Goal: Task Accomplishment & Management: Complete application form

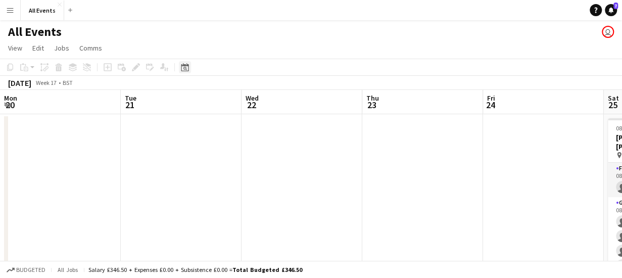
scroll to position [0, 347]
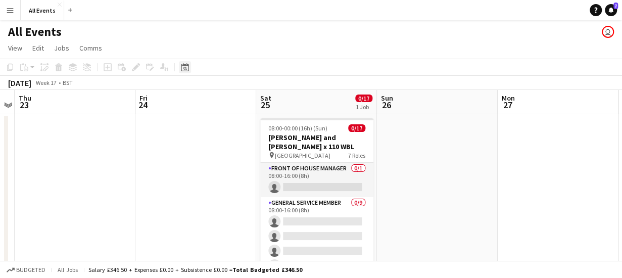
click at [182, 68] on icon "Date picker" at bounding box center [185, 67] width 8 height 8
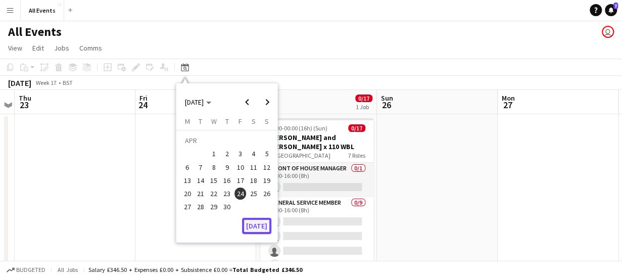
click at [264, 226] on button "[DATE]" at bounding box center [256, 226] width 29 height 16
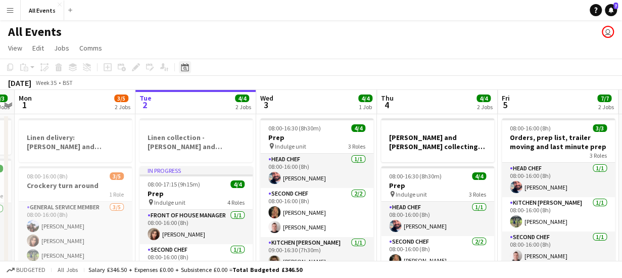
click at [182, 68] on icon "Date picker" at bounding box center [185, 67] width 8 height 8
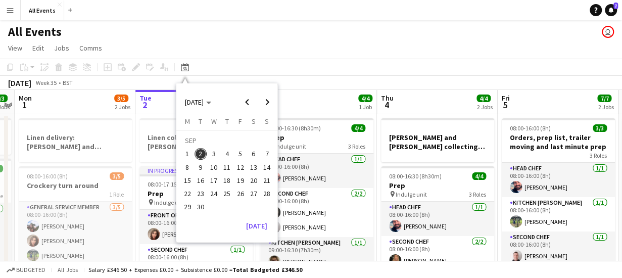
click at [267, 180] on span "21" at bounding box center [267, 180] width 12 height 12
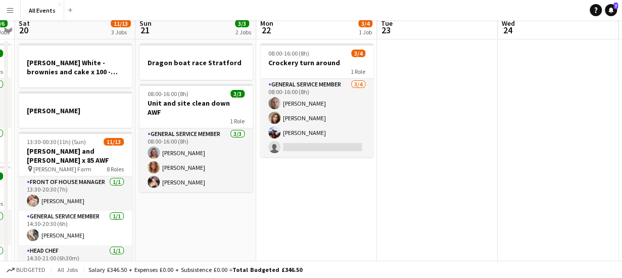
scroll to position [0, 0]
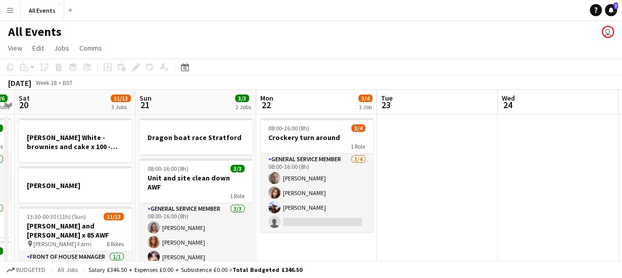
click at [58, 108] on app-board-header-date "Sat 20 11/13 3 Jobs" at bounding box center [75, 102] width 121 height 24
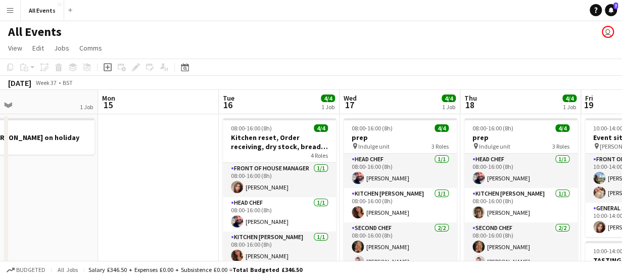
scroll to position [0, 244]
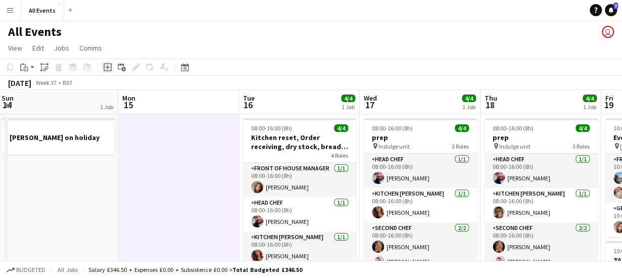
click at [107, 68] on icon "Add job" at bounding box center [108, 67] width 8 height 8
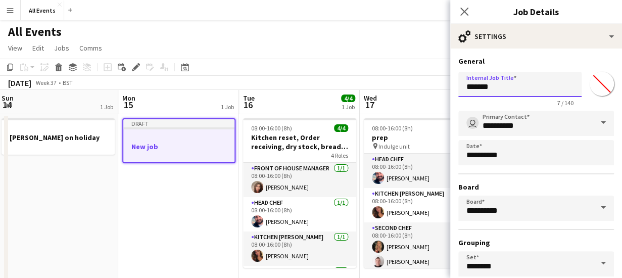
click at [498, 89] on input "*******" at bounding box center [519, 84] width 123 height 25
type input "*"
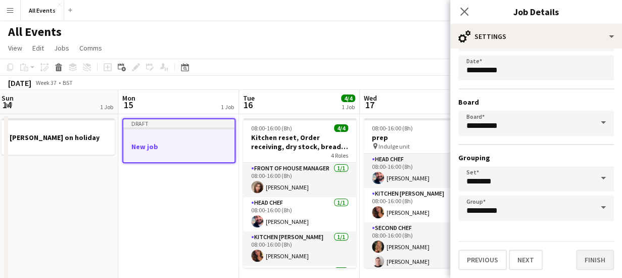
type input "**********"
click at [586, 262] on button "Finish" at bounding box center [595, 259] width 38 height 20
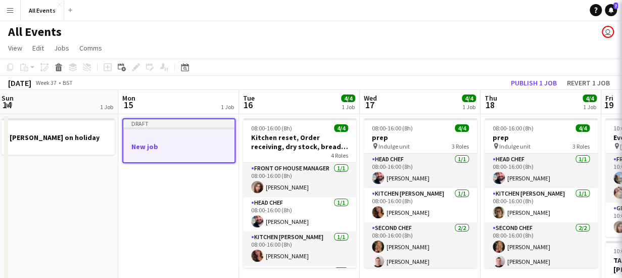
scroll to position [0, 0]
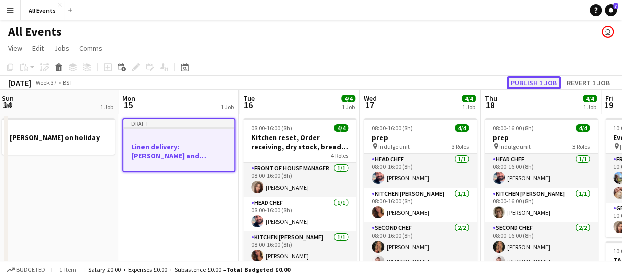
click at [537, 81] on button "Publish 1 job" at bounding box center [533, 82] width 54 height 13
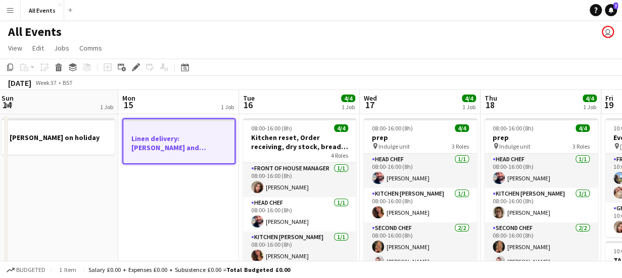
click at [281, 101] on app-board-header-date "Tue 16 4/4 1 Job" at bounding box center [299, 102] width 121 height 24
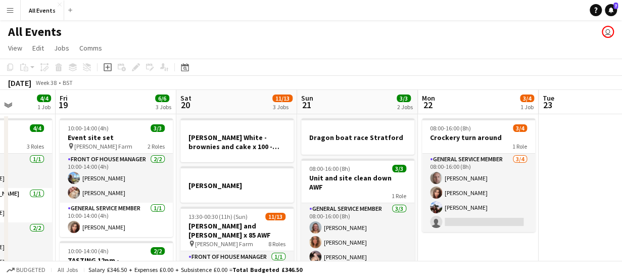
scroll to position [0, 367]
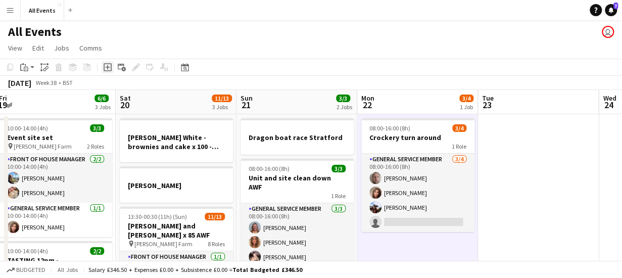
click at [107, 65] on icon "Add job" at bounding box center [108, 67] width 8 height 8
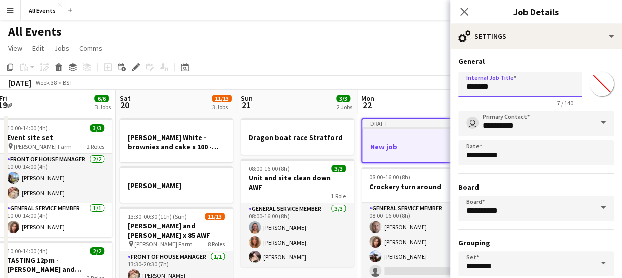
click at [501, 87] on input "*******" at bounding box center [519, 84] width 123 height 25
type input "*"
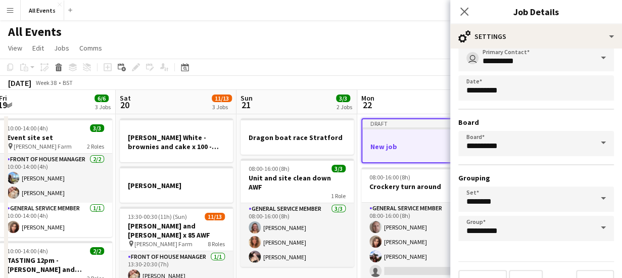
scroll to position [85, 0]
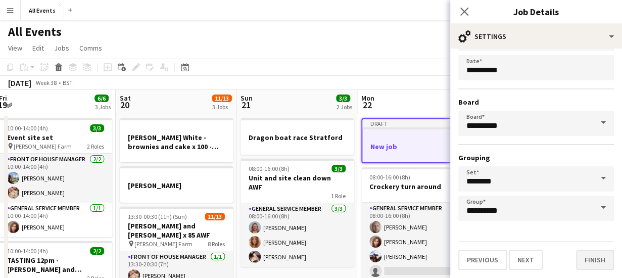
type input "**********"
click at [585, 256] on button "Finish" at bounding box center [595, 259] width 38 height 20
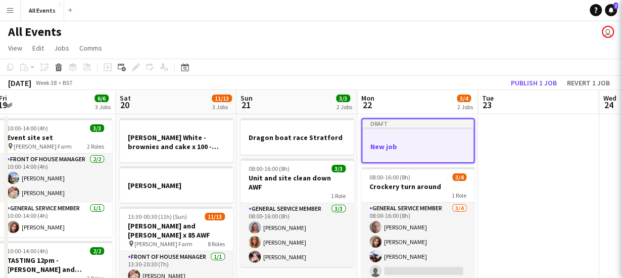
scroll to position [0, 0]
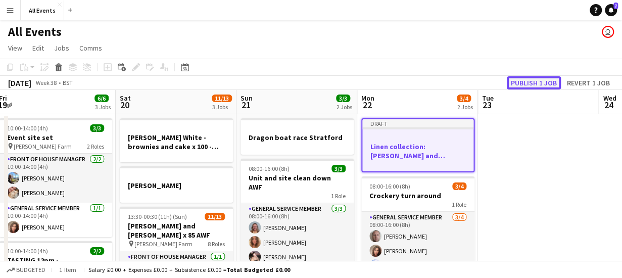
click at [538, 80] on button "Publish 1 job" at bounding box center [533, 82] width 54 height 13
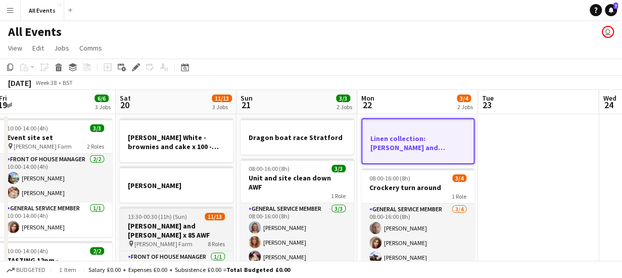
click at [155, 226] on h3 "[PERSON_NAME] and [PERSON_NAME] x 85 AWF" at bounding box center [176, 230] width 113 height 18
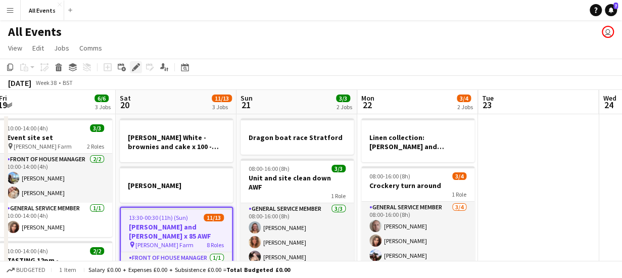
click at [132, 69] on icon "Edit" at bounding box center [136, 67] width 8 height 8
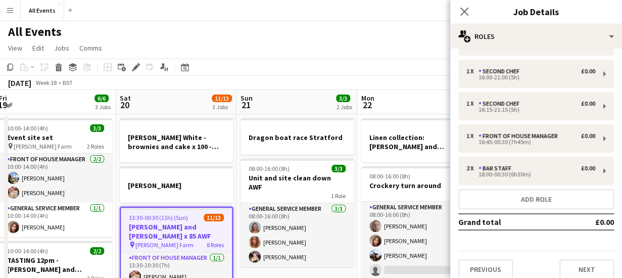
scroll to position [135, 0]
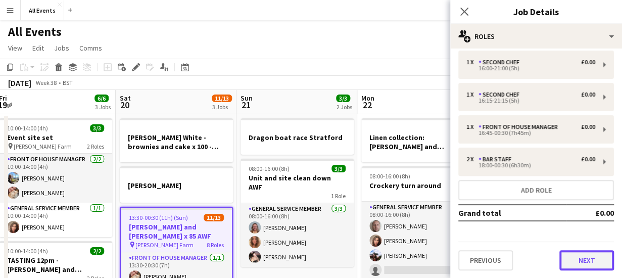
click at [578, 261] on button "Next" at bounding box center [586, 260] width 55 height 20
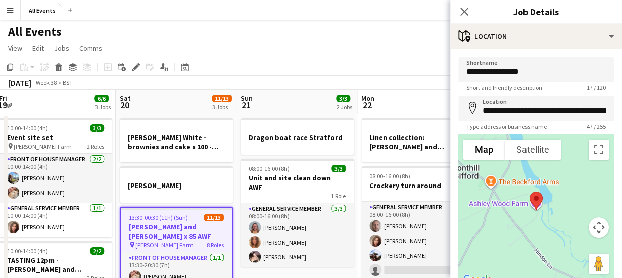
scroll to position [79, 0]
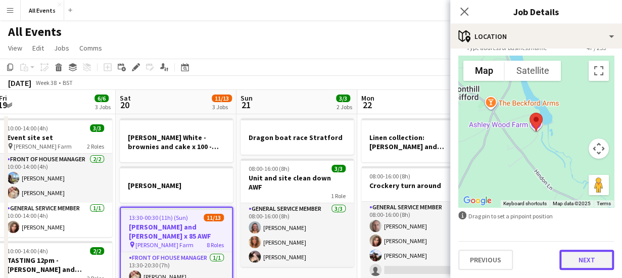
click at [581, 262] on button "Next" at bounding box center [586, 259] width 55 height 20
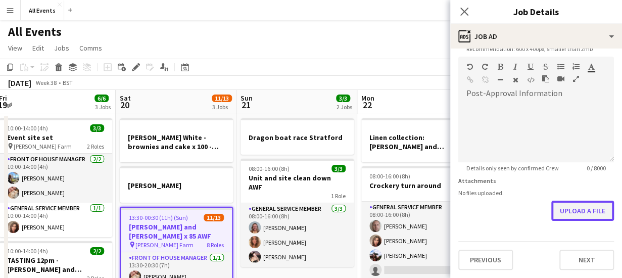
scroll to position [221, 0]
click at [569, 172] on form "**********" at bounding box center [536, 52] width 172 height 435
click at [566, 210] on button "Upload a file" at bounding box center [582, 211] width 63 height 20
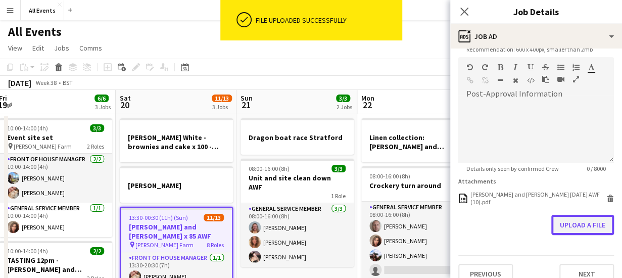
click at [578, 222] on button "Upload a file" at bounding box center [582, 225] width 63 height 20
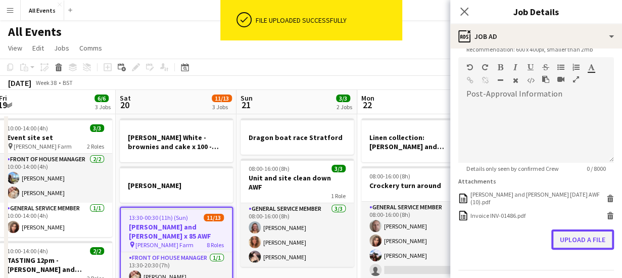
click at [573, 235] on button "Upload a file" at bounding box center [582, 239] width 63 height 20
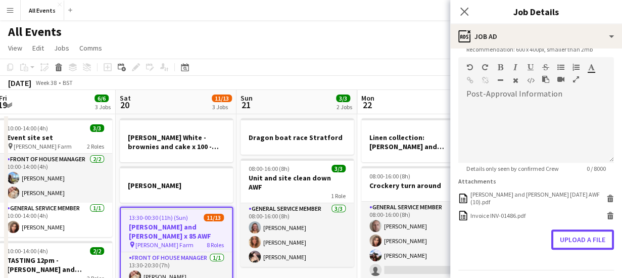
scroll to position [244, 0]
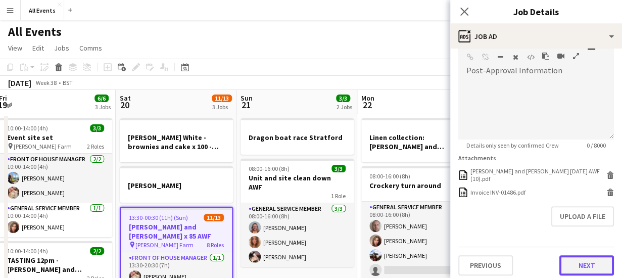
click at [578, 264] on button "Next" at bounding box center [586, 265] width 55 height 20
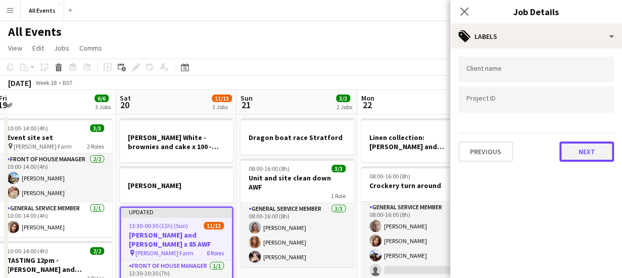
click at [580, 150] on button "Next" at bounding box center [586, 151] width 55 height 20
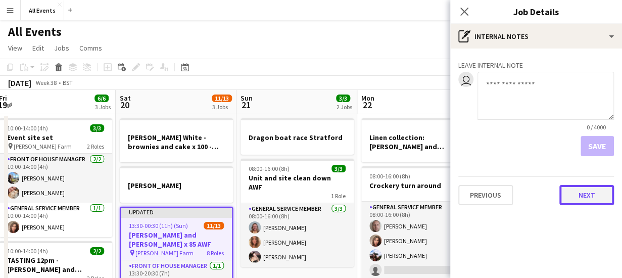
click at [579, 191] on button "Next" at bounding box center [586, 195] width 55 height 20
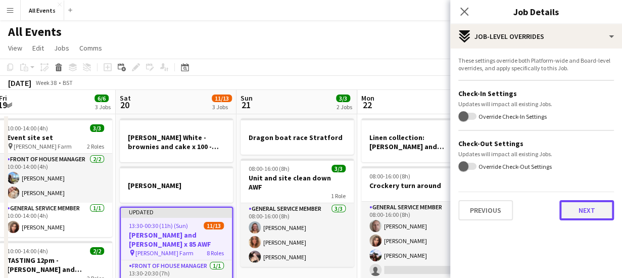
click at [580, 211] on button "Next" at bounding box center [586, 210] width 55 height 20
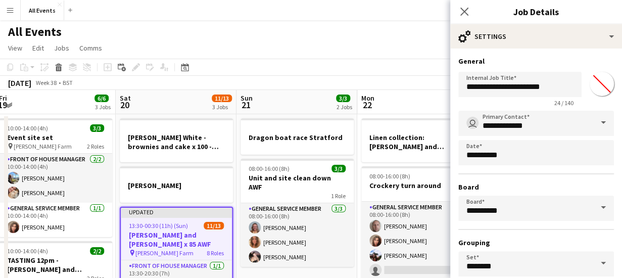
scroll to position [85, 0]
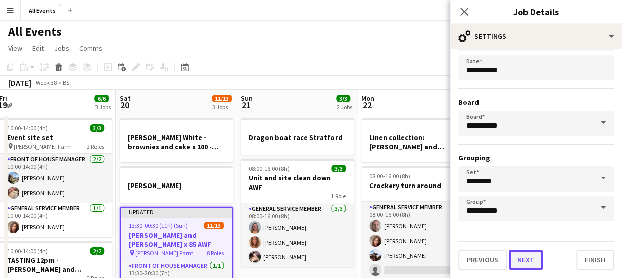
click at [525, 260] on button "Next" at bounding box center [525, 259] width 34 height 20
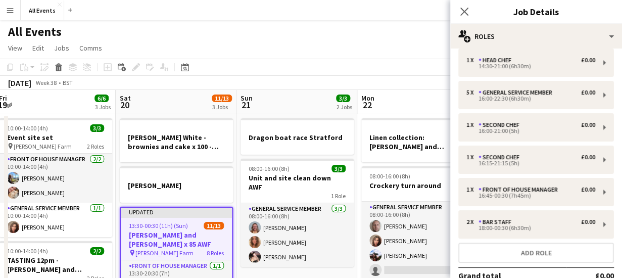
scroll to position [135, 0]
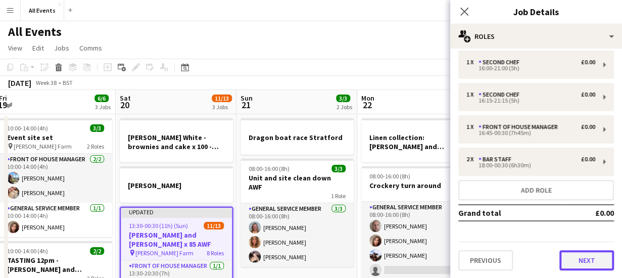
click at [578, 261] on button "Next" at bounding box center [586, 260] width 55 height 20
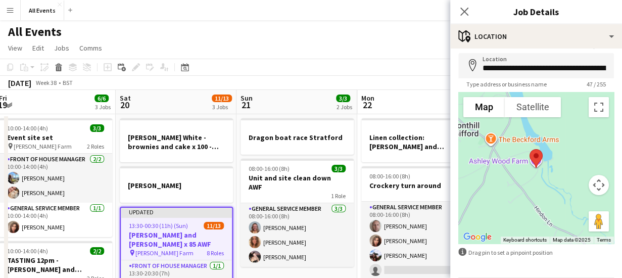
scroll to position [79, 0]
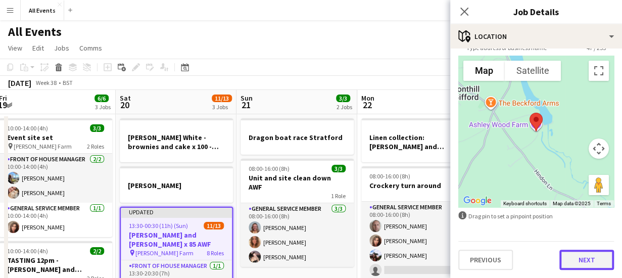
click at [581, 261] on button "Next" at bounding box center [586, 259] width 55 height 20
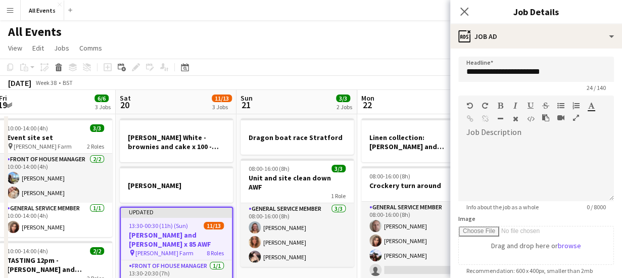
scroll to position [0, 0]
click at [463, 11] on icon at bounding box center [464, 12] width 10 height 10
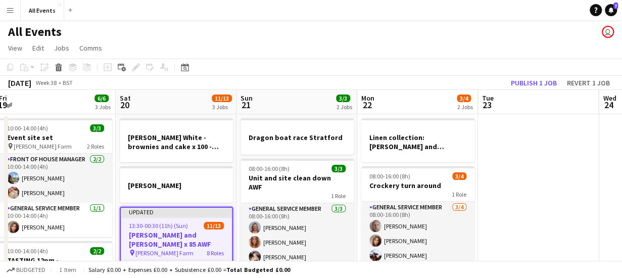
click at [437, 56] on app-page-menu "View Day view expanded Day view collapsed Month view Date picker Jump to [DATE]…" at bounding box center [311, 48] width 622 height 19
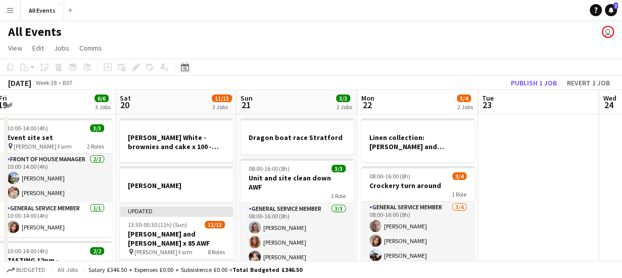
click at [185, 65] on icon at bounding box center [185, 67] width 8 height 8
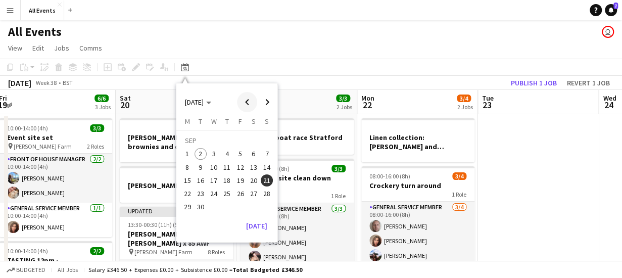
click at [246, 100] on span "Previous month" at bounding box center [247, 102] width 20 height 20
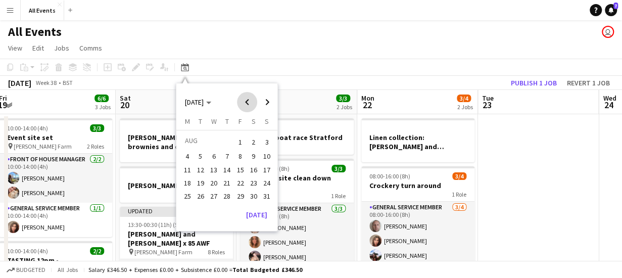
click at [246, 100] on span "Previous month" at bounding box center [247, 102] width 20 height 20
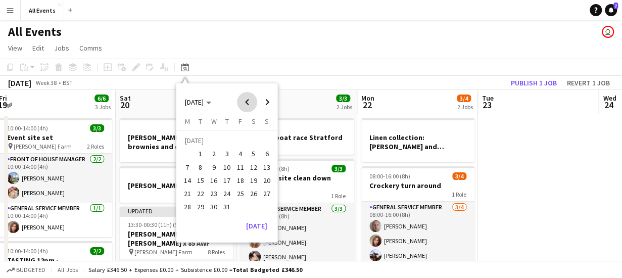
click at [246, 100] on span "Previous month" at bounding box center [247, 102] width 20 height 20
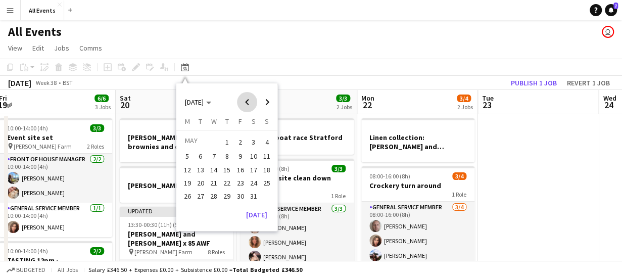
click at [246, 100] on span "Previous month" at bounding box center [247, 102] width 20 height 20
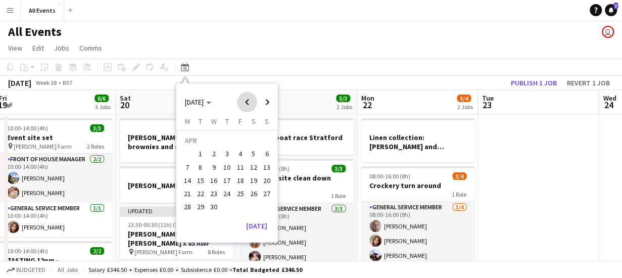
click at [246, 100] on span "Previous month" at bounding box center [247, 102] width 20 height 20
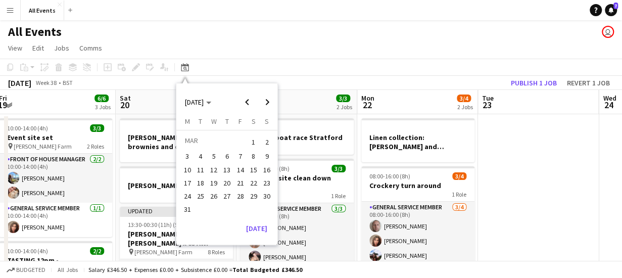
click at [257, 182] on span "22" at bounding box center [253, 183] width 12 height 12
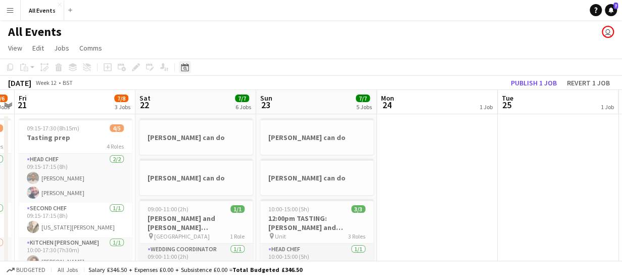
click at [185, 66] on icon at bounding box center [185, 67] width 8 height 8
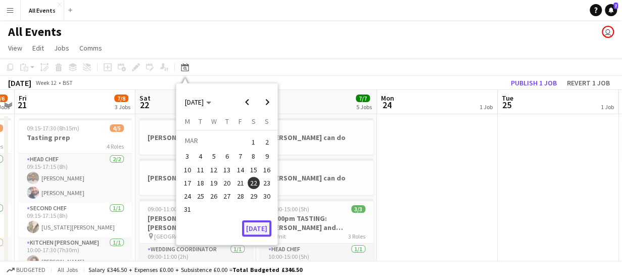
click at [262, 228] on button "[DATE]" at bounding box center [256, 228] width 29 height 16
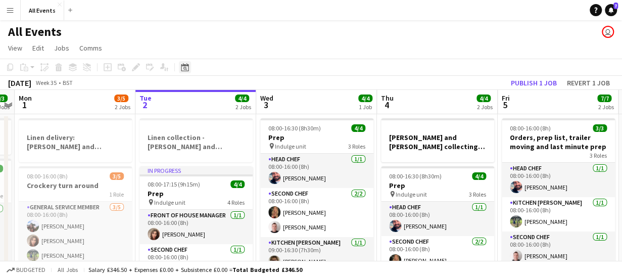
click at [187, 67] on icon "Date picker" at bounding box center [185, 67] width 8 height 8
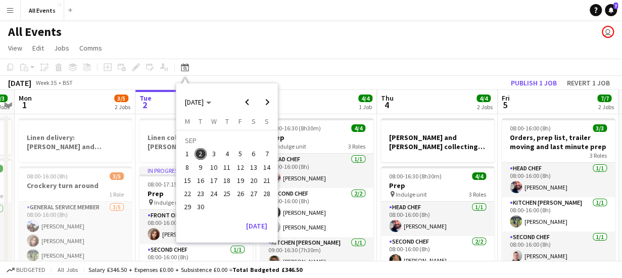
click at [254, 181] on span "20" at bounding box center [253, 180] width 12 height 12
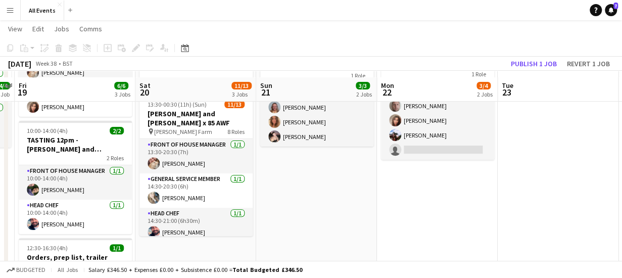
scroll to position [126, 0]
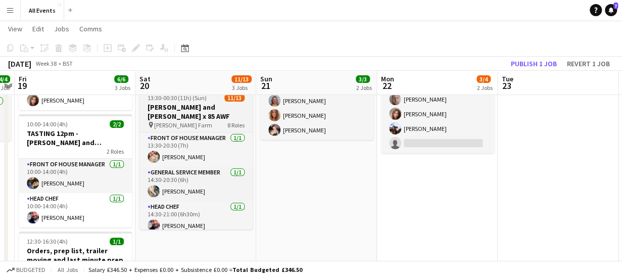
click at [189, 105] on h3 "[PERSON_NAME] and [PERSON_NAME] x 85 AWF" at bounding box center [195, 112] width 113 height 18
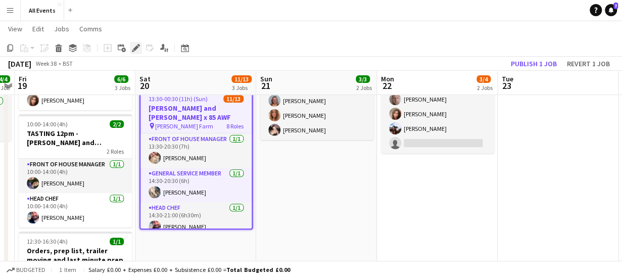
click at [137, 49] on icon "Edit" at bounding box center [136, 48] width 8 height 8
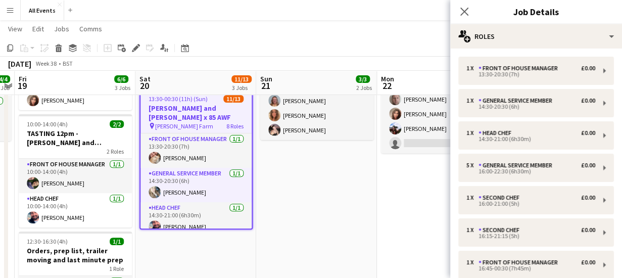
scroll to position [135, 0]
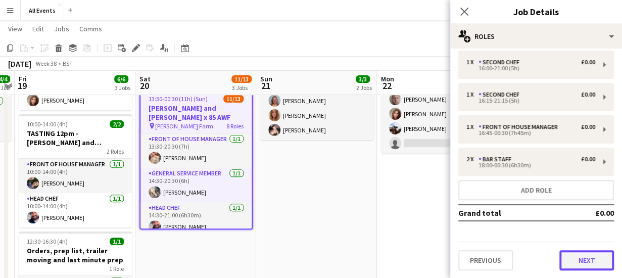
click at [593, 265] on button "Next" at bounding box center [586, 260] width 55 height 20
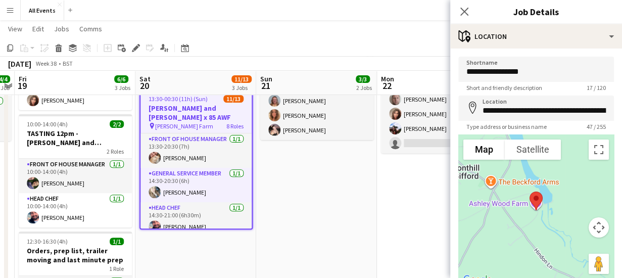
scroll to position [79, 0]
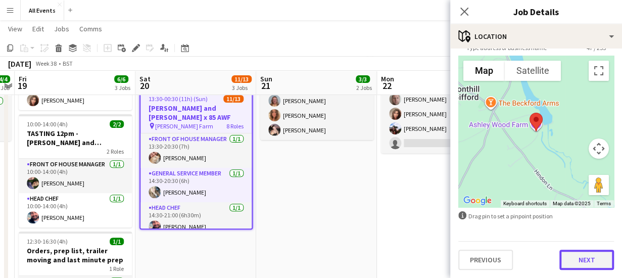
click at [579, 258] on button "Next" at bounding box center [586, 259] width 55 height 20
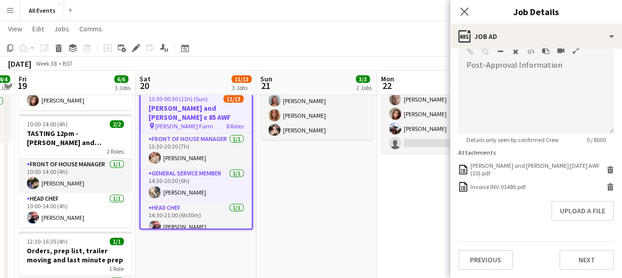
scroll to position [284, 0]
click at [590, 172] on form "**********" at bounding box center [536, 38] width 172 height 463
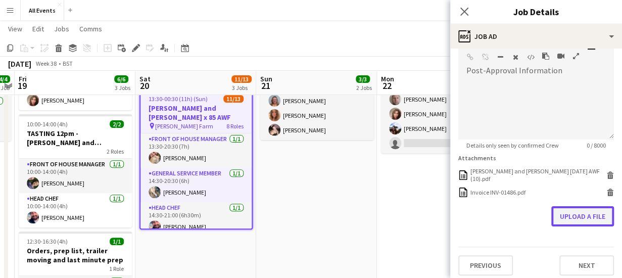
click at [575, 207] on button "Upload a file" at bounding box center [582, 216] width 63 height 20
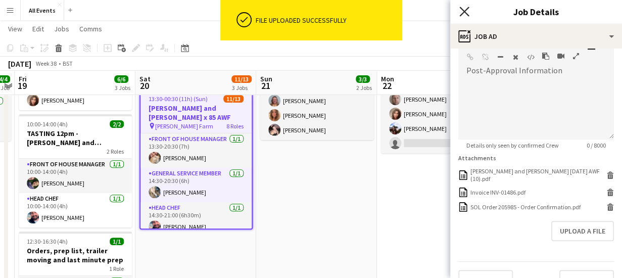
click at [463, 9] on icon "Close pop-in" at bounding box center [464, 12] width 10 height 10
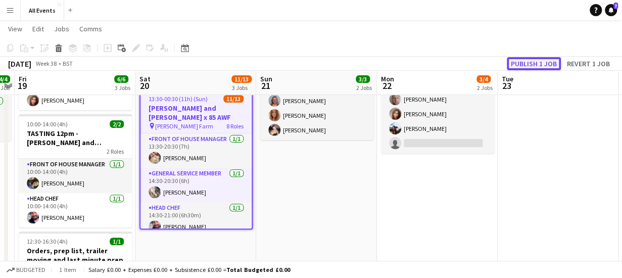
click at [523, 64] on button "Publish 1 job" at bounding box center [533, 63] width 54 height 13
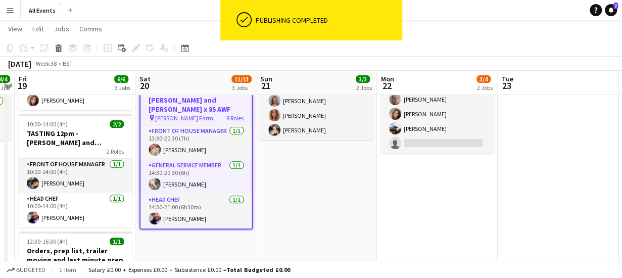
click at [170, 82] on app-board-header-date "Sat 20 11/13 3 Jobs" at bounding box center [195, 83] width 121 height 24
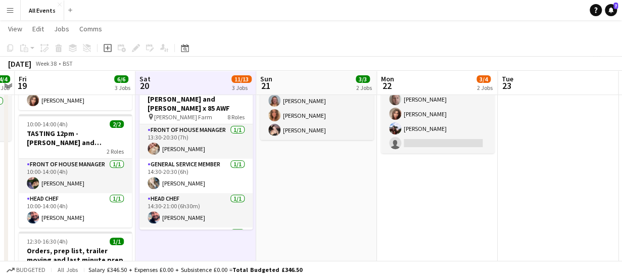
click at [170, 82] on app-board-header-date "Sat 20 11/13 3 Jobs" at bounding box center [195, 83] width 121 height 24
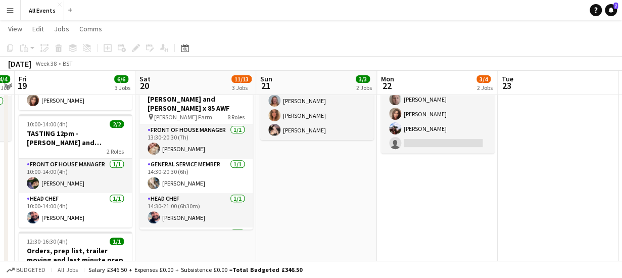
click at [170, 82] on app-board-header-date "Sat 20 11/13 3 Jobs" at bounding box center [195, 83] width 121 height 24
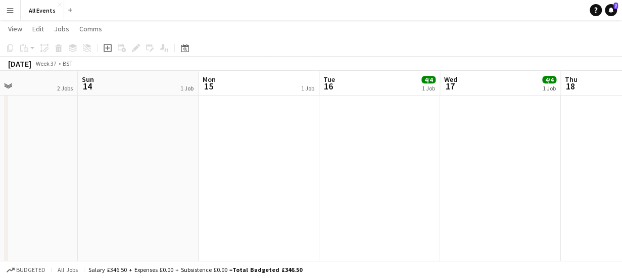
scroll to position [0, 0]
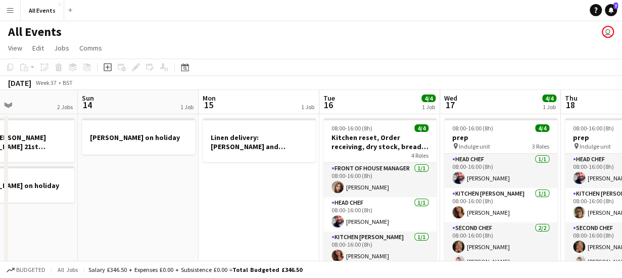
click at [346, 99] on app-board-header-date "Tue 16 4/4 1 Job" at bounding box center [379, 102] width 121 height 24
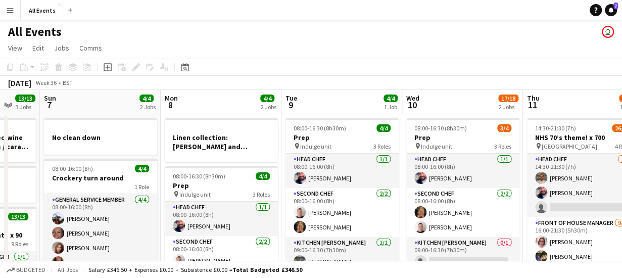
scroll to position [0, 342]
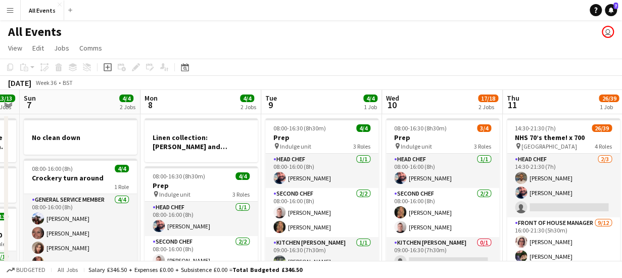
click at [337, 99] on app-board-header-date "Tue 9 4/4 1 Job" at bounding box center [321, 102] width 121 height 24
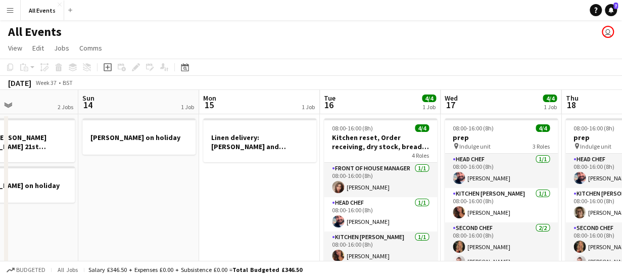
scroll to position [0, 406]
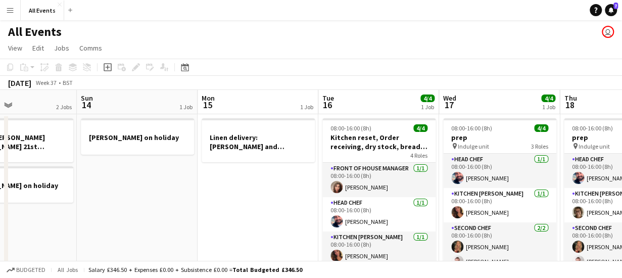
click at [346, 103] on app-board-header-date "Tue 16 4/4 1 Job" at bounding box center [378, 102] width 121 height 24
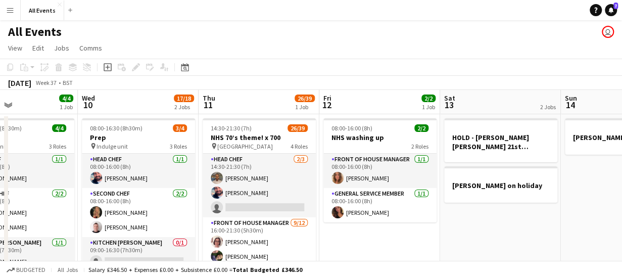
scroll to position [0, 284]
click at [379, 94] on app-board-header-date "Fri 12 2/2 1 Job" at bounding box center [380, 102] width 121 height 24
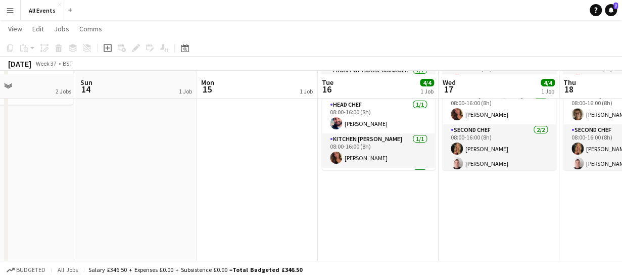
scroll to position [0, 0]
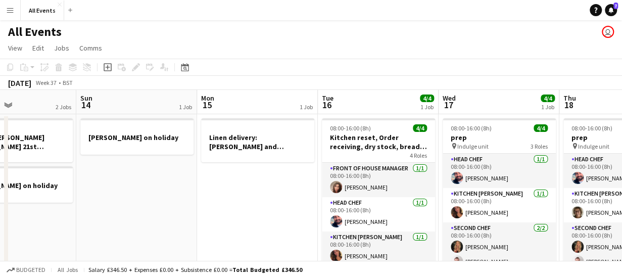
click at [262, 104] on app-board-header-date "Mon 15 1 Job" at bounding box center [257, 102] width 121 height 24
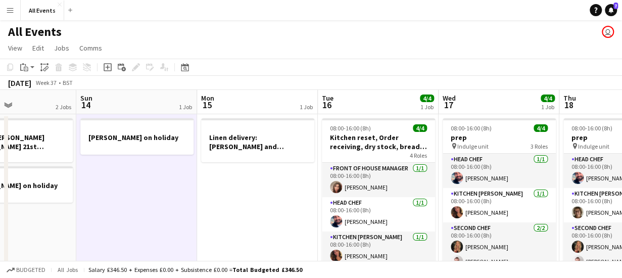
click at [148, 97] on app-board-header-date "Sun 14 1 Job" at bounding box center [136, 102] width 121 height 24
click at [185, 66] on icon at bounding box center [185, 67] width 8 height 8
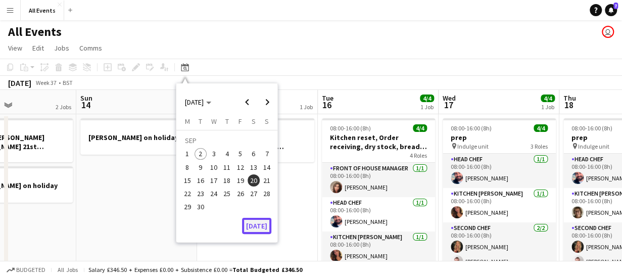
click at [257, 224] on button "[DATE]" at bounding box center [256, 226] width 29 height 16
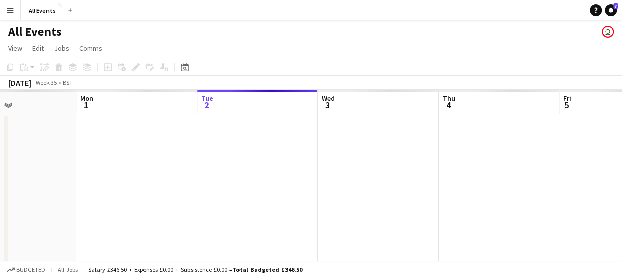
scroll to position [0, 347]
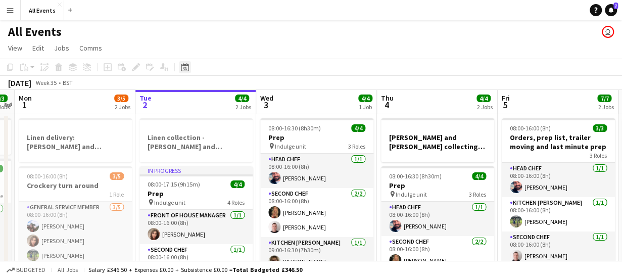
click at [186, 67] on icon at bounding box center [185, 69] width 4 height 4
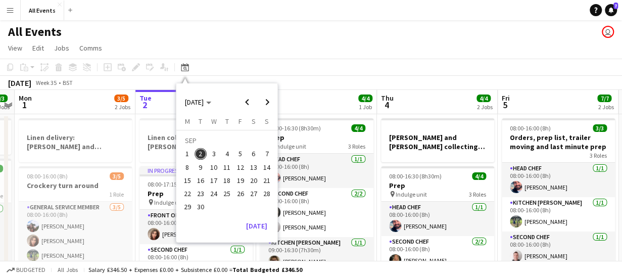
click at [265, 156] on span "7" at bounding box center [267, 154] width 12 height 12
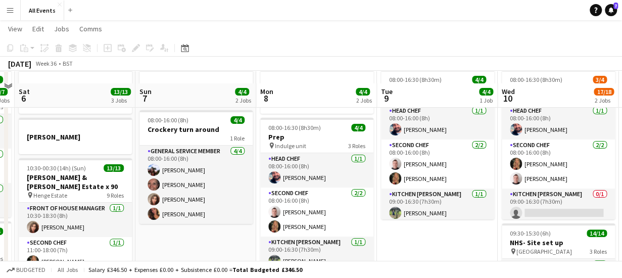
scroll to position [37, 0]
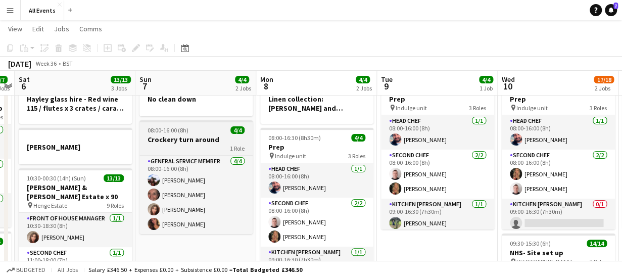
click at [217, 151] on app-job-card "08:00-16:00 (8h) 4/4 Crockery turn around 1 Role General service member [DATE] …" at bounding box center [195, 177] width 113 height 114
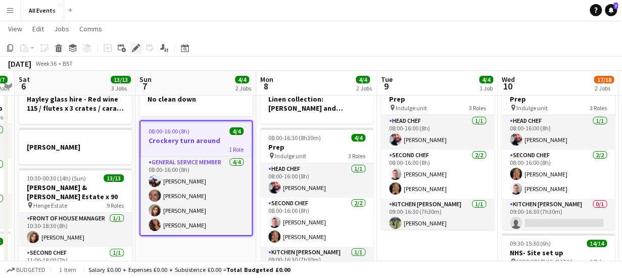
click at [134, 46] on icon "Edit" at bounding box center [136, 48] width 8 height 8
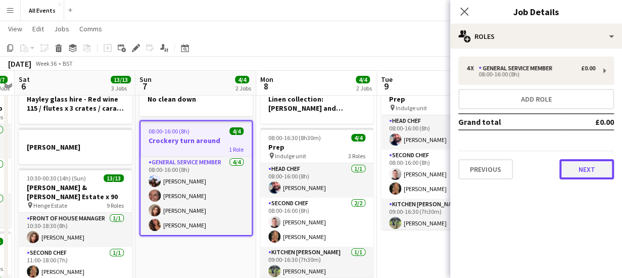
click at [580, 171] on button "Next" at bounding box center [586, 169] width 55 height 20
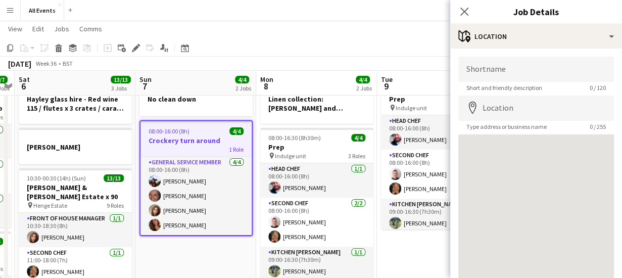
scroll to position [79, 0]
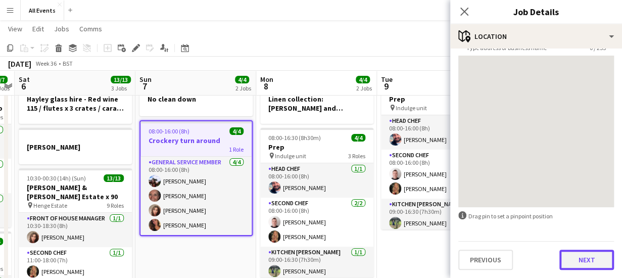
click at [589, 261] on button "Next" at bounding box center [586, 259] width 55 height 20
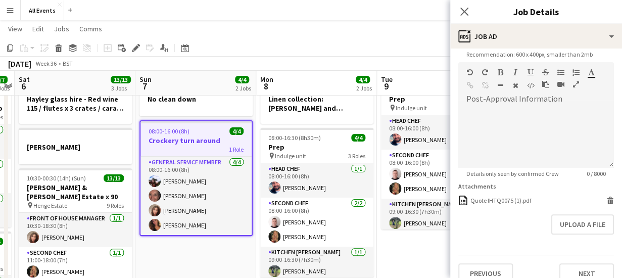
scroll to position [217, 0]
click at [607, 201] on icon at bounding box center [609, 200] width 5 height 5
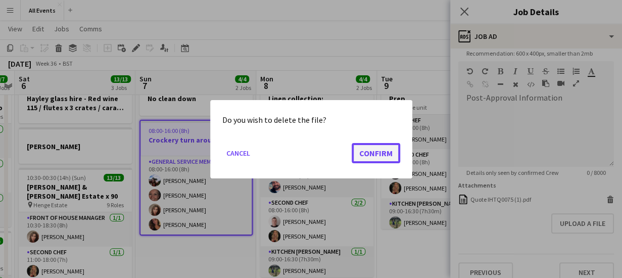
click at [377, 157] on button "Confirm" at bounding box center [375, 152] width 48 height 20
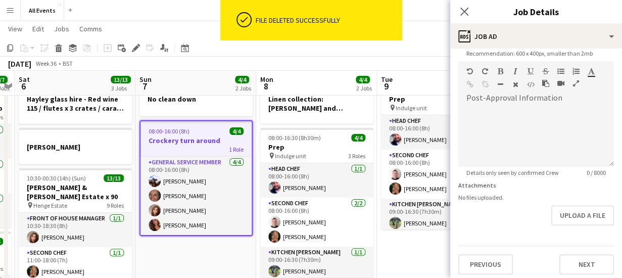
scroll to position [221, 0]
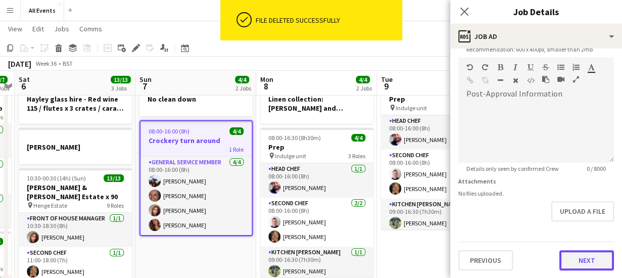
click at [576, 261] on button "Next" at bounding box center [586, 260] width 55 height 20
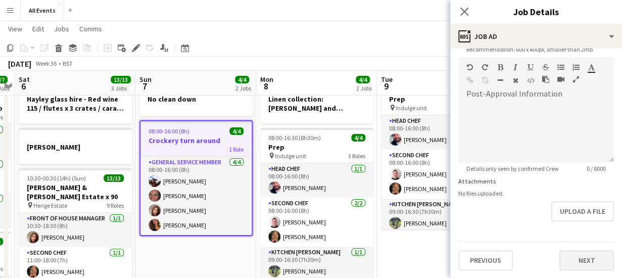
scroll to position [0, 0]
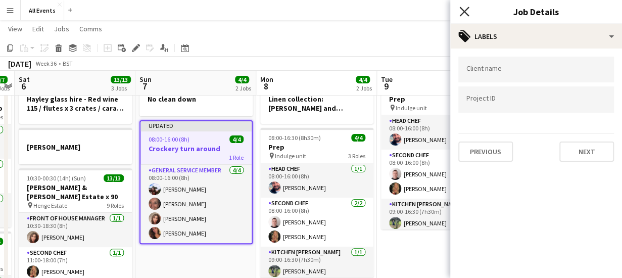
click at [462, 14] on icon at bounding box center [464, 12] width 10 height 10
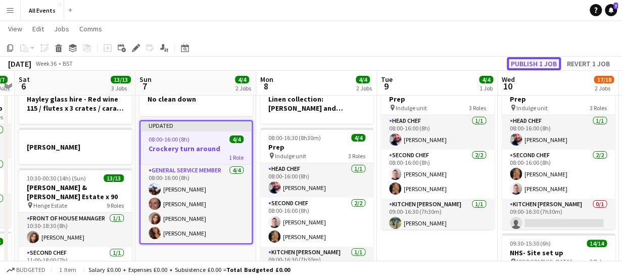
click at [536, 61] on button "Publish 1 job" at bounding box center [533, 63] width 54 height 13
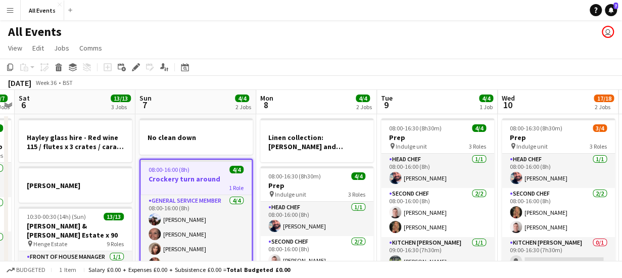
click at [185, 105] on app-board-header-date "Sun 7 4/4 2 Jobs" at bounding box center [195, 102] width 121 height 24
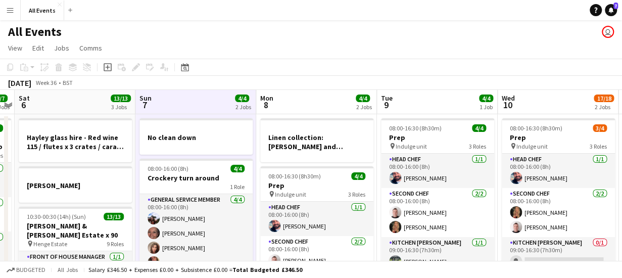
click at [83, 111] on app-board-header-date "Sat 6 13/13 3 Jobs" at bounding box center [75, 102] width 121 height 24
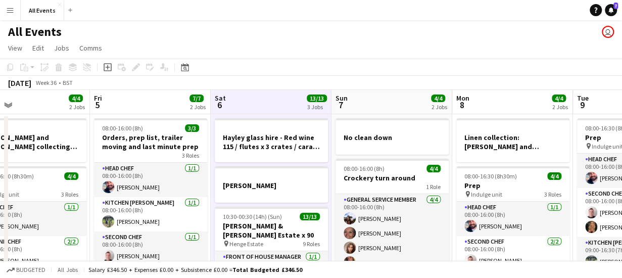
scroll to position [0, 266]
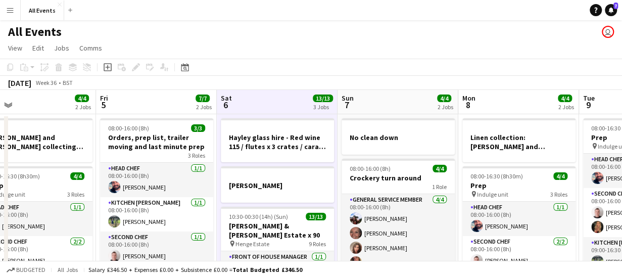
click at [364, 102] on app-board-header-date "Sun 7 4/4 2 Jobs" at bounding box center [397, 102] width 121 height 24
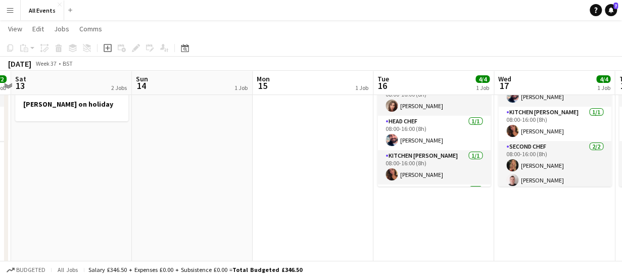
scroll to position [82, 0]
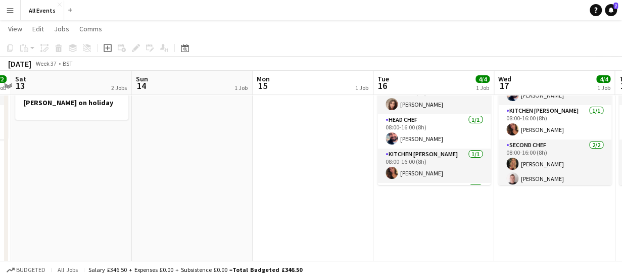
click at [426, 206] on app-date-cell "08:00-16:00 (8h) 4/4 Kitchen reset, Order receiving, dry stock, bread and cake …" at bounding box center [433, 203] width 121 height 345
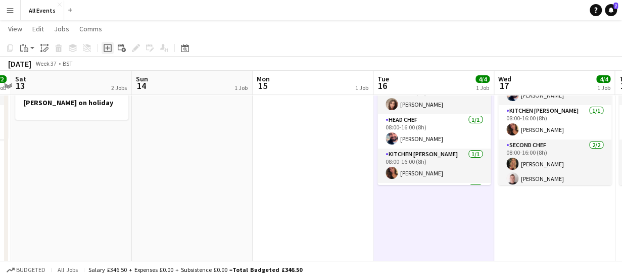
click at [108, 46] on icon "Add job" at bounding box center [108, 48] width 8 height 8
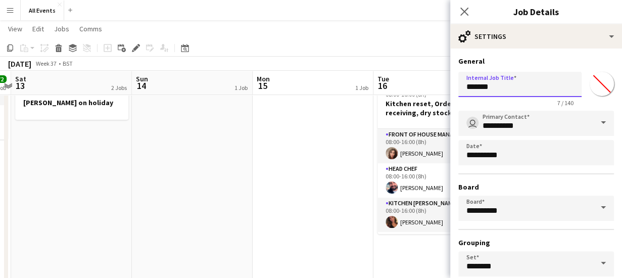
click at [508, 86] on input "*******" at bounding box center [519, 84] width 123 height 25
type input "*"
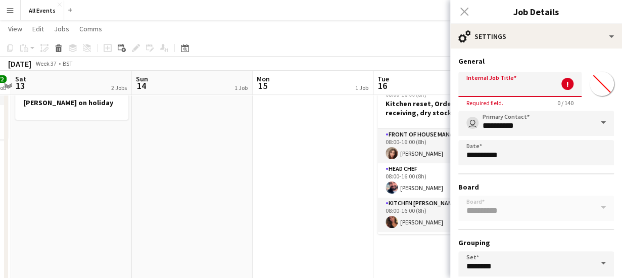
type input "*"
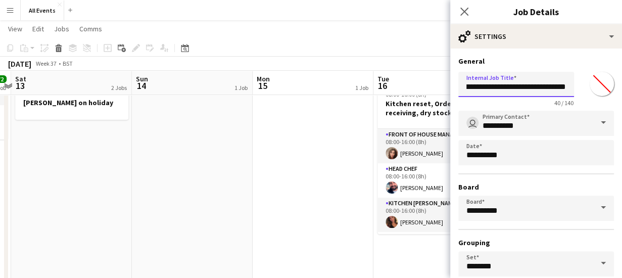
scroll to position [85, 0]
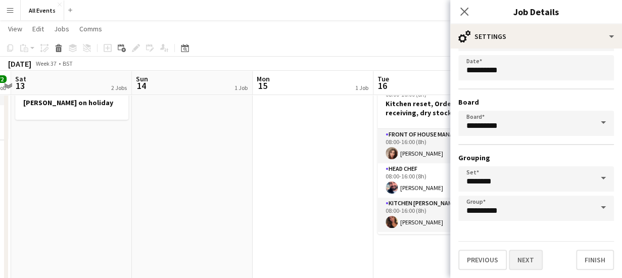
type input "**********"
click at [524, 259] on button "Next" at bounding box center [525, 259] width 34 height 20
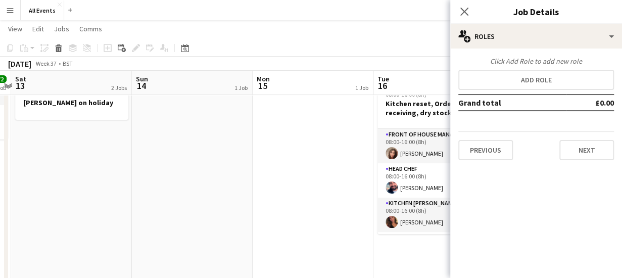
scroll to position [0, 0]
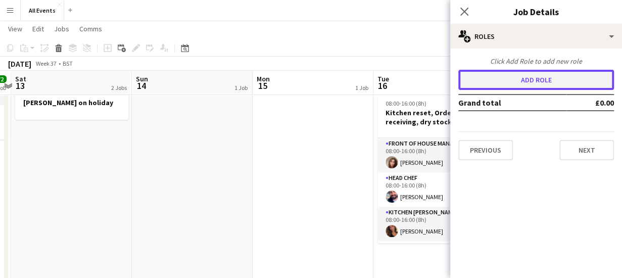
click at [522, 81] on button "Add role" at bounding box center [536, 80] width 156 height 20
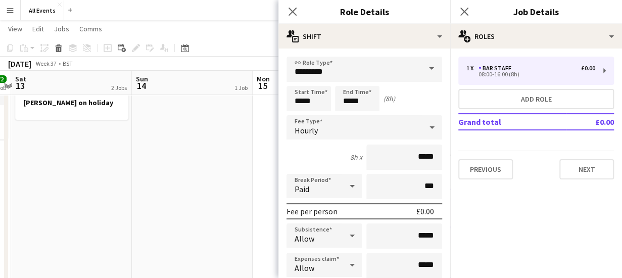
click at [426, 66] on span at bounding box center [431, 69] width 21 height 24
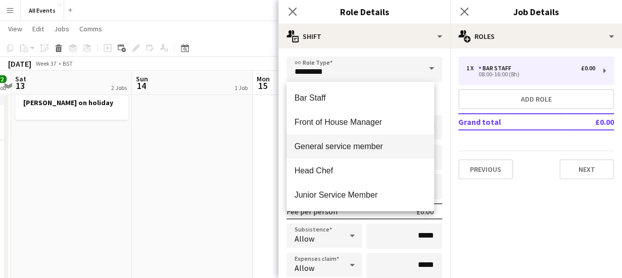
click at [408, 147] on span "General service member" at bounding box center [360, 146] width 132 height 10
type input "**********"
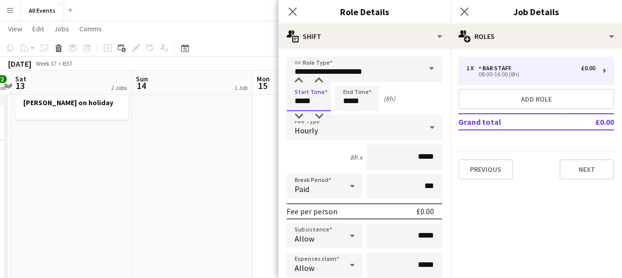
click at [327, 101] on input "*****" at bounding box center [308, 98] width 44 height 25
click at [299, 81] on div at bounding box center [298, 81] width 20 height 10
click at [299, 114] on div at bounding box center [298, 116] width 20 height 10
click at [319, 79] on div at bounding box center [319, 81] width 20 height 10
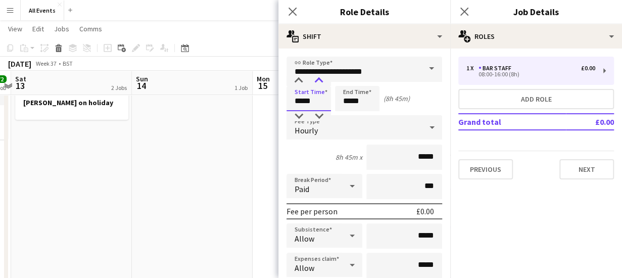
click at [319, 79] on div at bounding box center [319, 81] width 20 height 10
type input "*****"
click at [319, 79] on div at bounding box center [319, 81] width 20 height 10
click at [363, 99] on input "*****" at bounding box center [357, 98] width 44 height 25
click at [349, 115] on div at bounding box center [347, 116] width 20 height 10
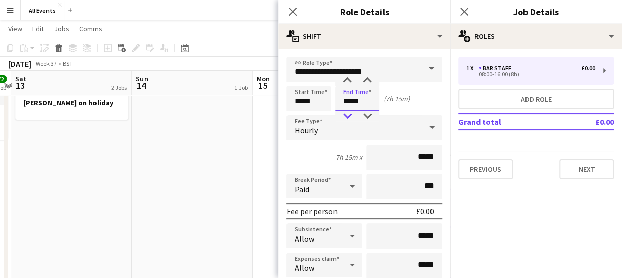
click at [349, 115] on div at bounding box center [347, 116] width 20 height 10
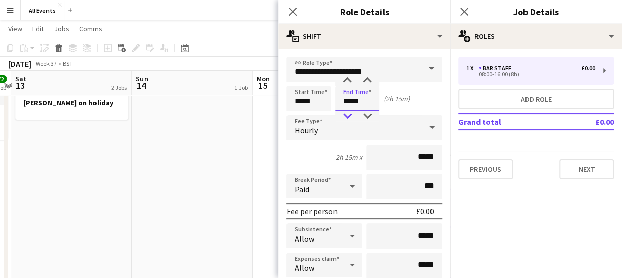
click at [349, 115] on div at bounding box center [347, 116] width 20 height 10
type input "*****"
click at [349, 115] on div at bounding box center [347, 116] width 20 height 10
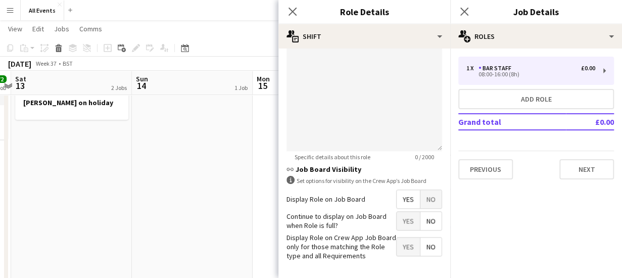
scroll to position [405, 0]
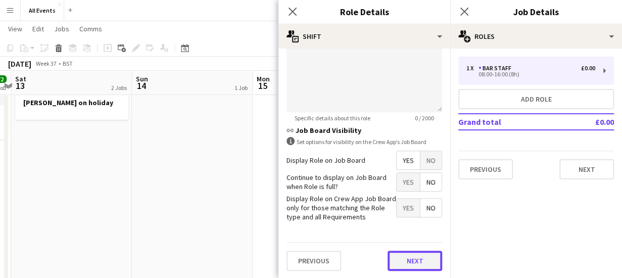
click at [403, 262] on button "Next" at bounding box center [414, 260] width 55 height 20
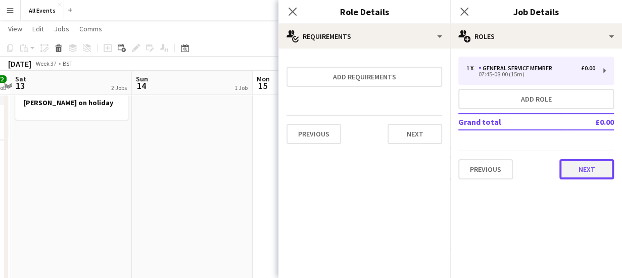
click at [574, 171] on button "Next" at bounding box center [586, 169] width 55 height 20
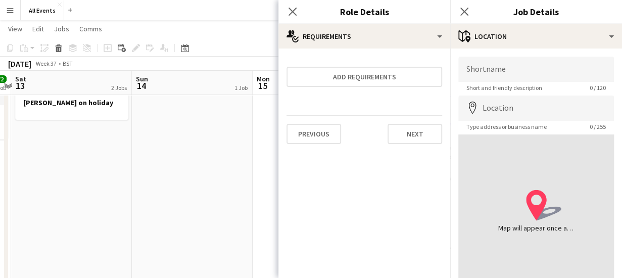
scroll to position [79, 0]
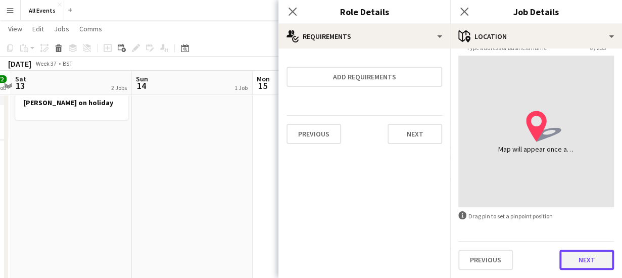
click at [566, 256] on button "Next" at bounding box center [586, 259] width 55 height 20
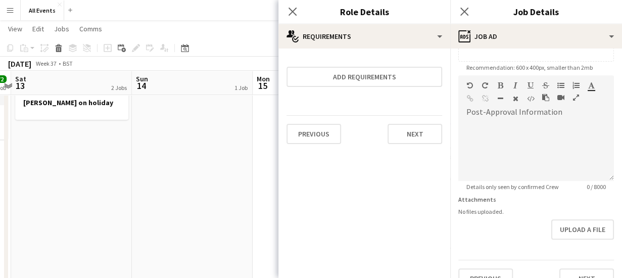
scroll to position [207, 0]
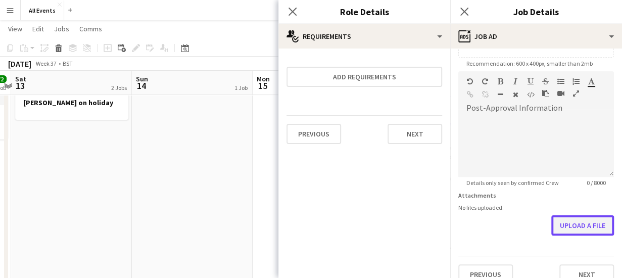
click at [589, 224] on button "Upload a file" at bounding box center [582, 225] width 63 height 20
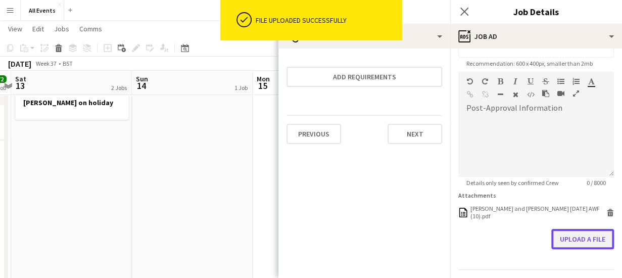
click at [563, 232] on button "Upload a file" at bounding box center [582, 239] width 63 height 20
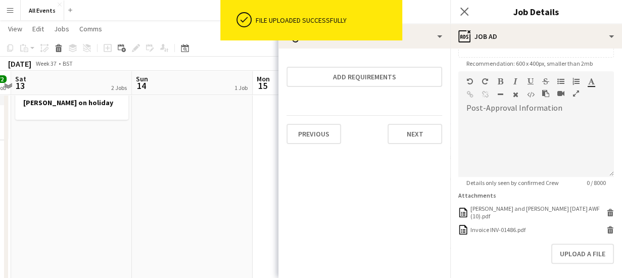
scroll to position [244, 0]
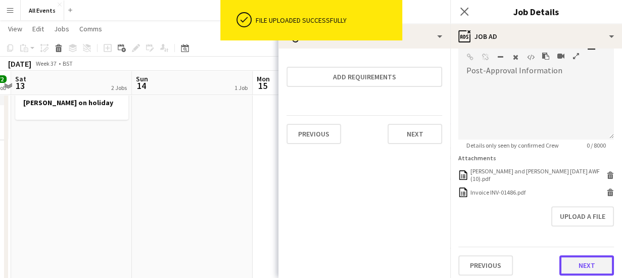
click at [596, 257] on button "Next" at bounding box center [586, 265] width 55 height 20
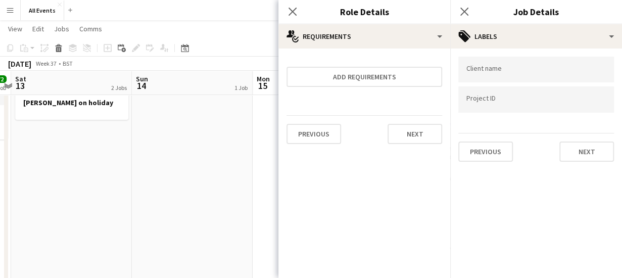
scroll to position [0, 0]
click at [290, 13] on icon at bounding box center [292, 12] width 10 height 10
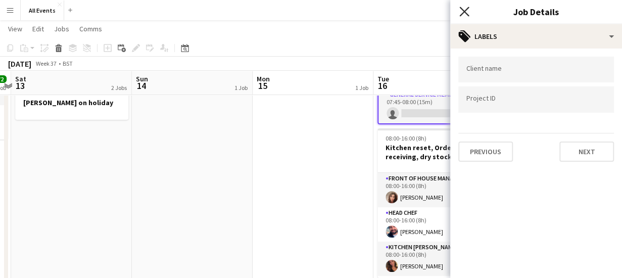
click at [463, 11] on icon at bounding box center [464, 12] width 10 height 10
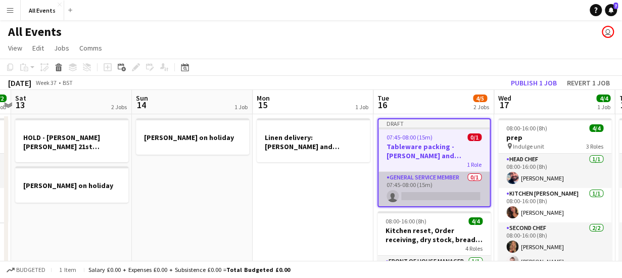
click at [457, 192] on app-card-role "General service member 0/1 07:45-08:00 (15m) single-neutral-actions" at bounding box center [433, 189] width 111 height 34
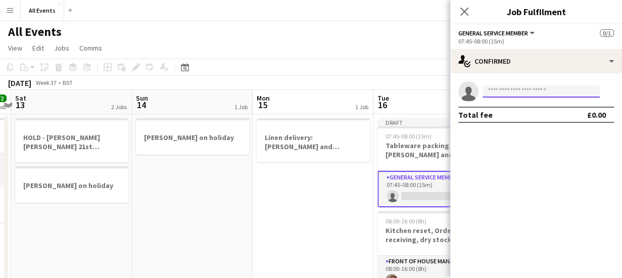
click at [502, 91] on input at bounding box center [540, 91] width 117 height 12
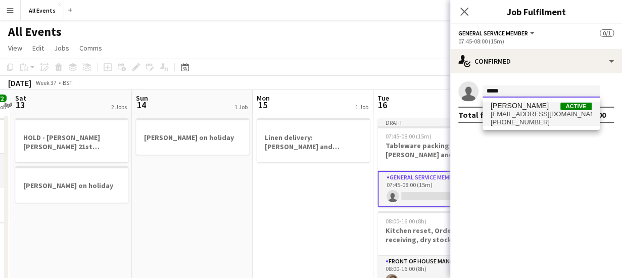
type input "*****"
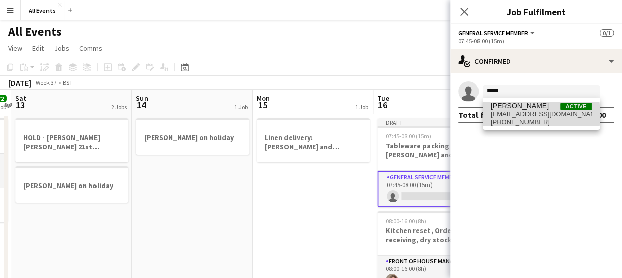
click at [506, 115] on span "[EMAIL_ADDRESS][DOMAIN_NAME]" at bounding box center [540, 114] width 101 height 8
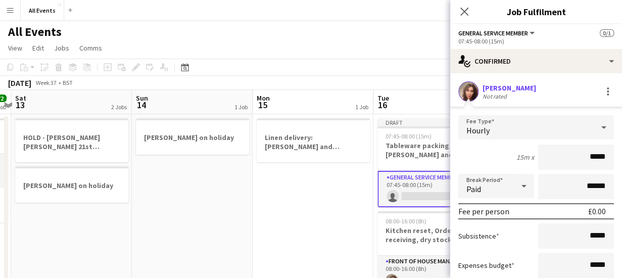
scroll to position [82, 0]
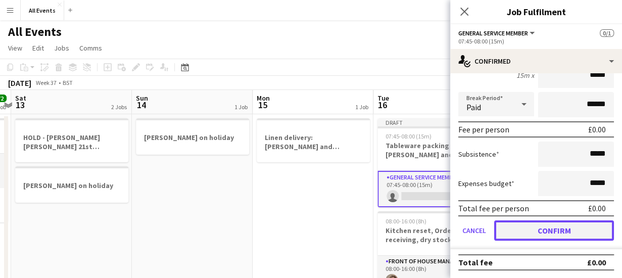
click at [547, 226] on button "Confirm" at bounding box center [554, 230] width 120 height 20
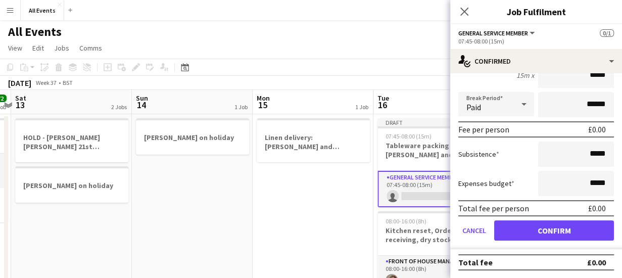
scroll to position [0, 0]
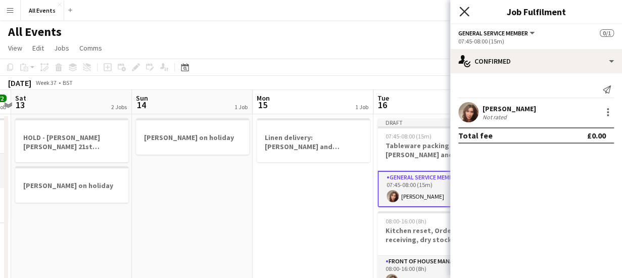
click at [462, 9] on icon at bounding box center [464, 12] width 10 height 10
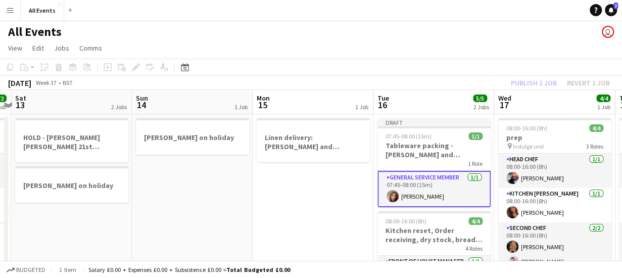
click at [461, 57] on app-page-menu "View Day view expanded Day view collapsed Month view Date picker Jump to [DATE]…" at bounding box center [311, 48] width 622 height 19
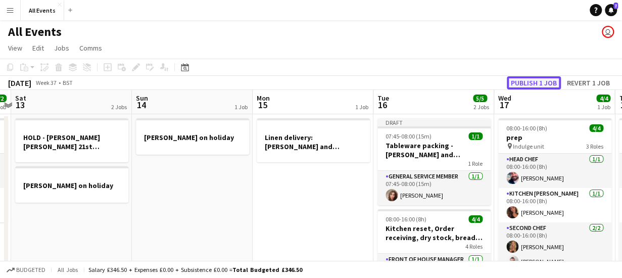
click at [515, 83] on button "Publish 1 job" at bounding box center [533, 82] width 54 height 13
